Goal: Task Accomplishment & Management: Manage account settings

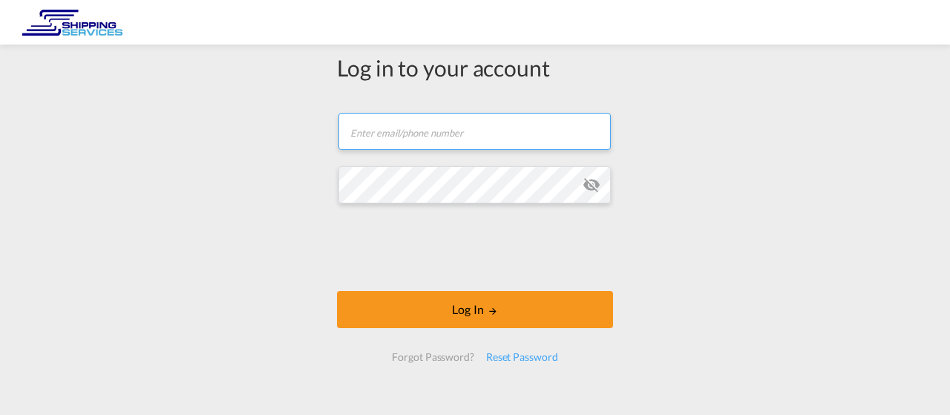
click at [441, 134] on input "text" at bounding box center [474, 131] width 272 height 37
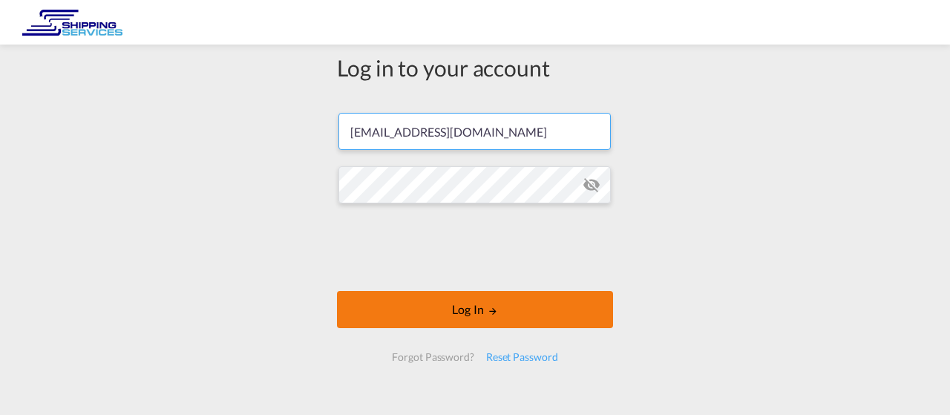
type input "[EMAIL_ADDRESS][DOMAIN_NAME]"
click at [455, 307] on button "Log In" at bounding box center [475, 309] width 276 height 37
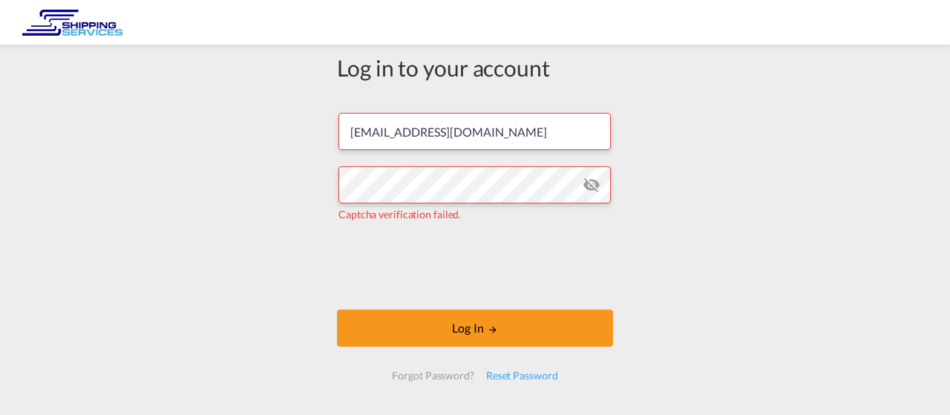
click at [591, 185] on md-icon "icon-eye-off" at bounding box center [591, 185] width 18 height 18
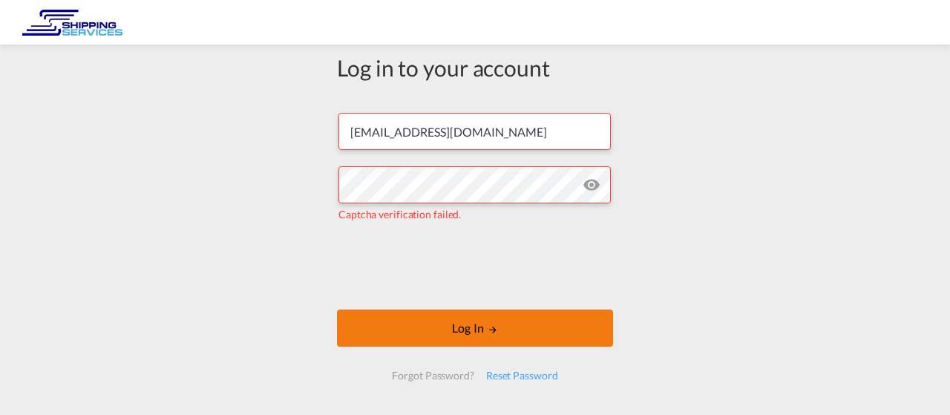
click at [493, 329] on md-icon "LOGIN" at bounding box center [492, 329] width 10 height 10
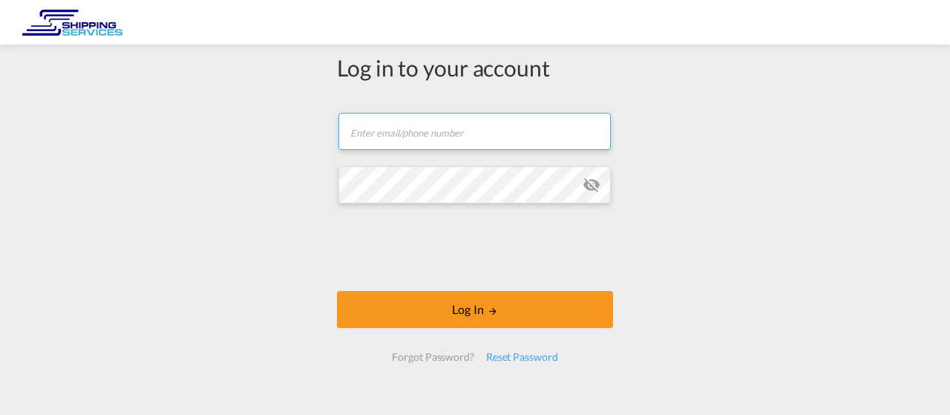
click at [420, 140] on input "text" at bounding box center [474, 131] width 272 height 37
type input "[EMAIL_ADDRESS][DOMAIN_NAME]"
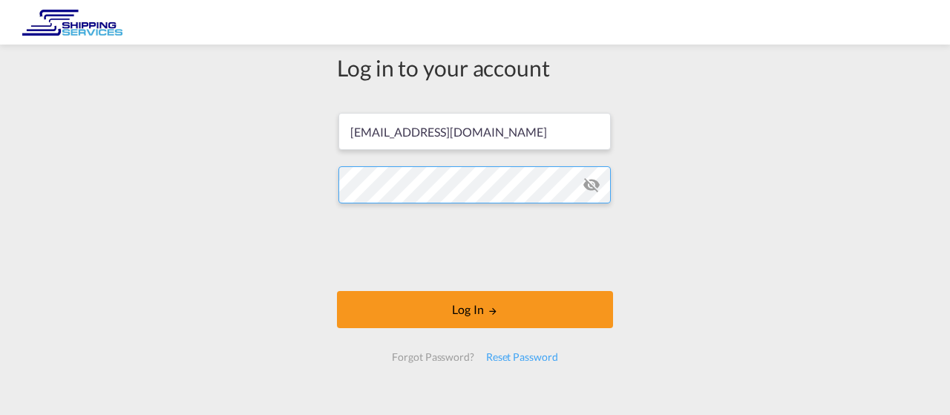
click at [337, 291] on button "Log In" at bounding box center [475, 309] width 276 height 37
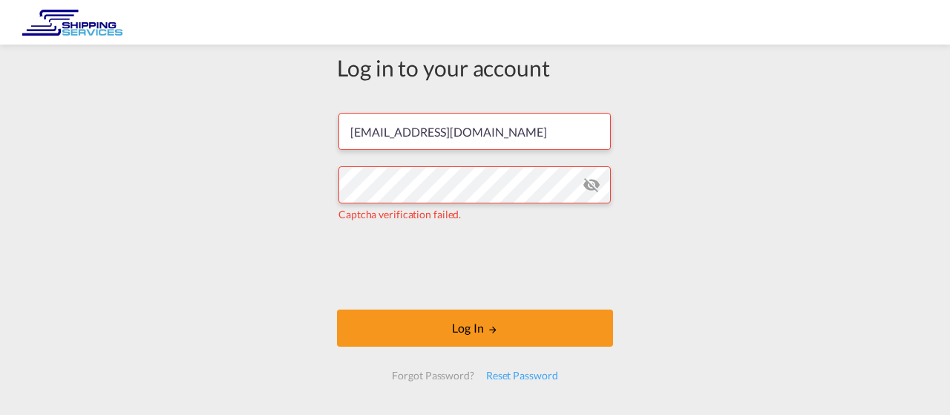
click at [595, 185] on md-icon "icon-eye-off" at bounding box center [591, 185] width 18 height 18
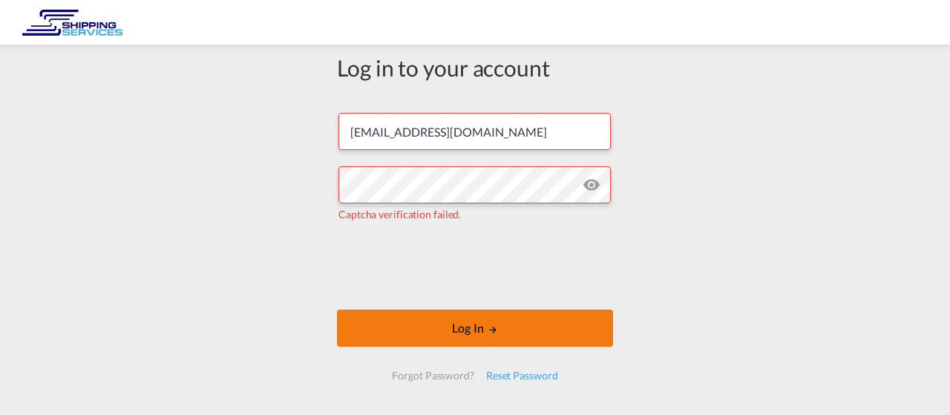
click at [477, 324] on button "Log In" at bounding box center [475, 327] width 276 height 37
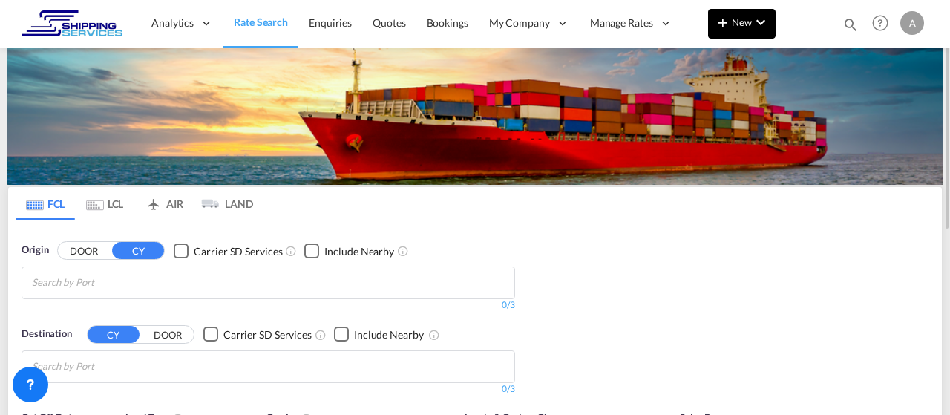
click at [744, 22] on span "New" at bounding box center [742, 22] width 56 height 12
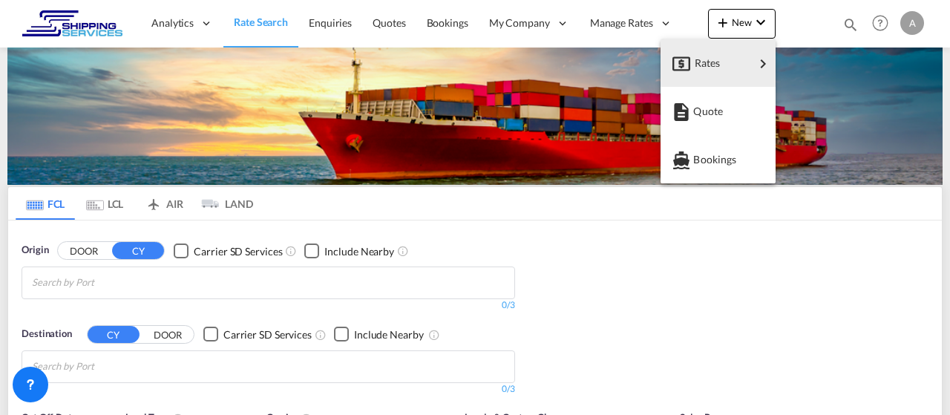
click at [536, 21] on md-backdrop at bounding box center [475, 207] width 950 height 415
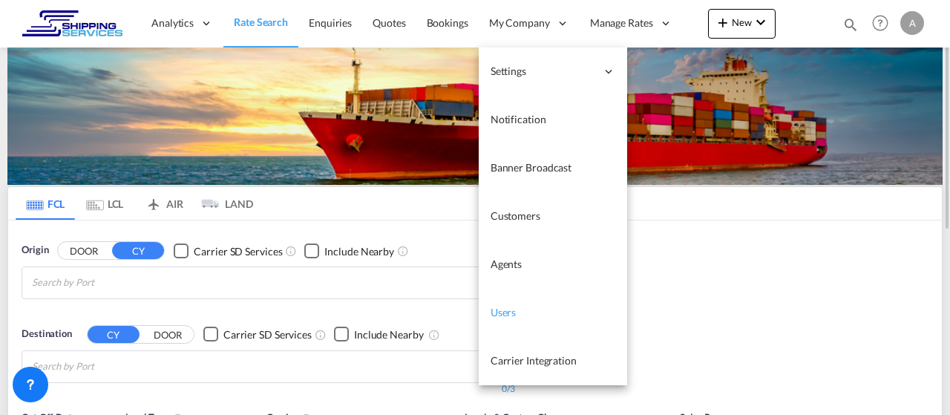
click at [510, 313] on span "Users" at bounding box center [503, 312] width 26 height 13
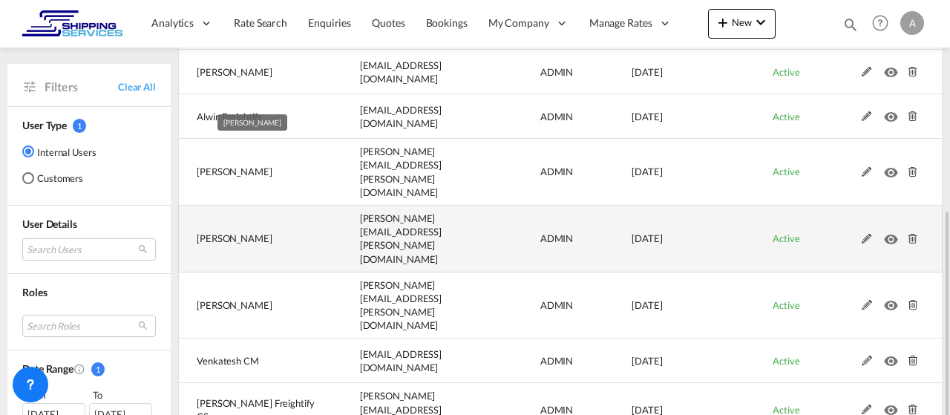
scroll to position [227, 0]
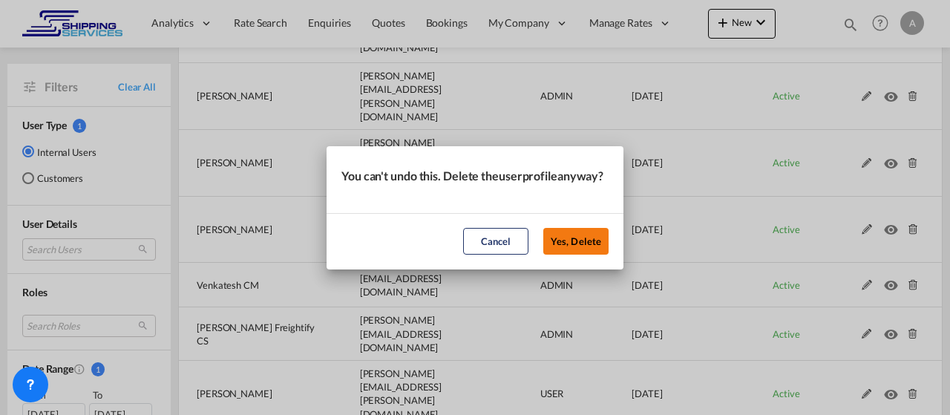
click at [593, 246] on button "Yes, Delete" at bounding box center [575, 241] width 65 height 27
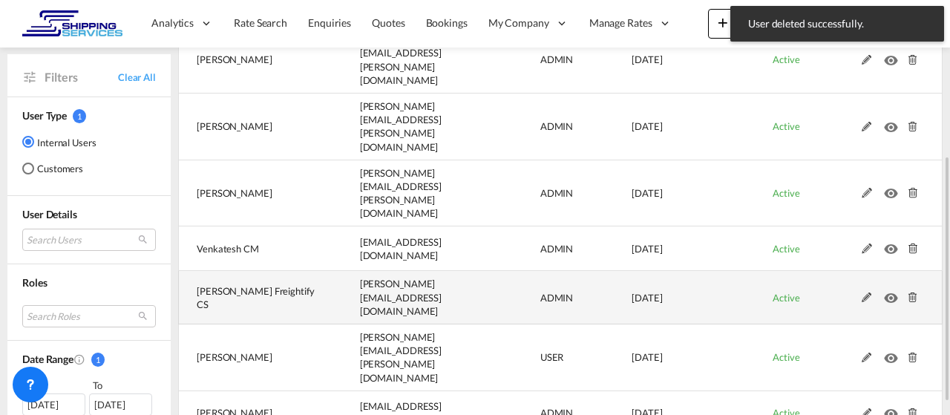
scroll to position [283, 0]
